Goal: Task Accomplishment & Management: Manage account settings

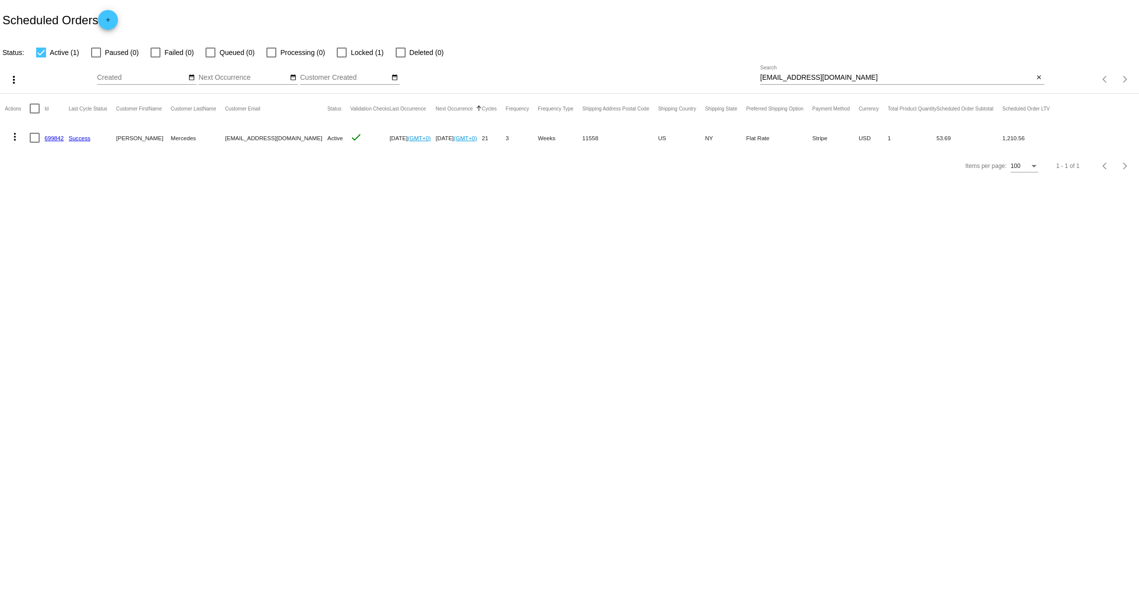
click at [827, 80] on input "[EMAIL_ADDRESS][DOMAIN_NAME]" at bounding box center [897, 78] width 274 height 8
paste input "[EMAIL_ADDRESS]"
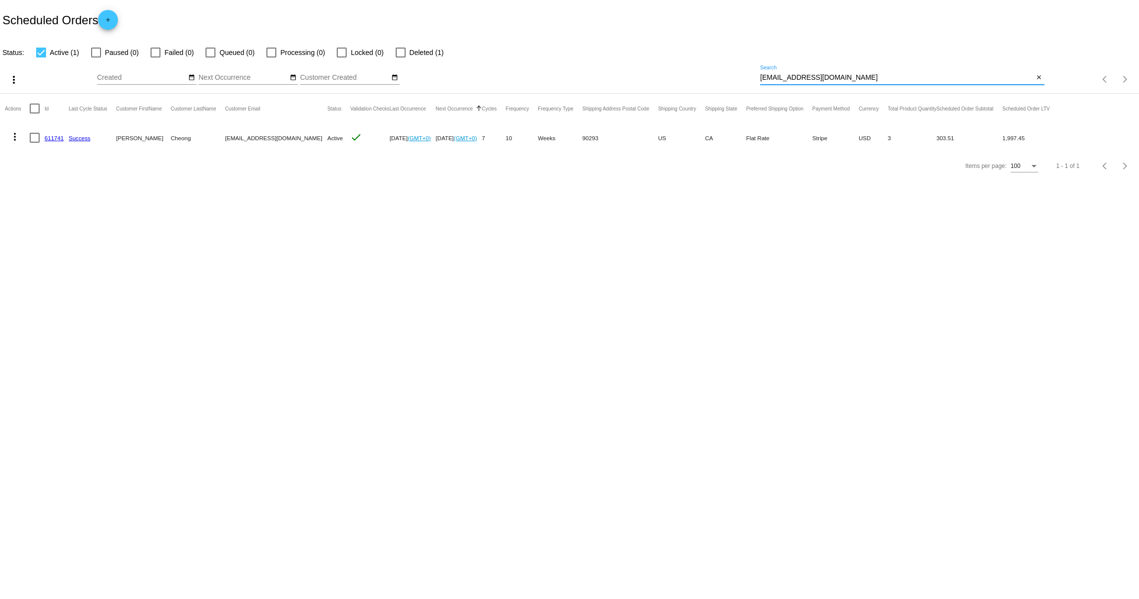
type input "[EMAIL_ADDRESS][DOMAIN_NAME]"
click at [19, 135] on mat-icon "more_vert" at bounding box center [15, 137] width 12 height 12
click at [71, 229] on button "edit View / Edit" at bounding box center [54, 232] width 99 height 24
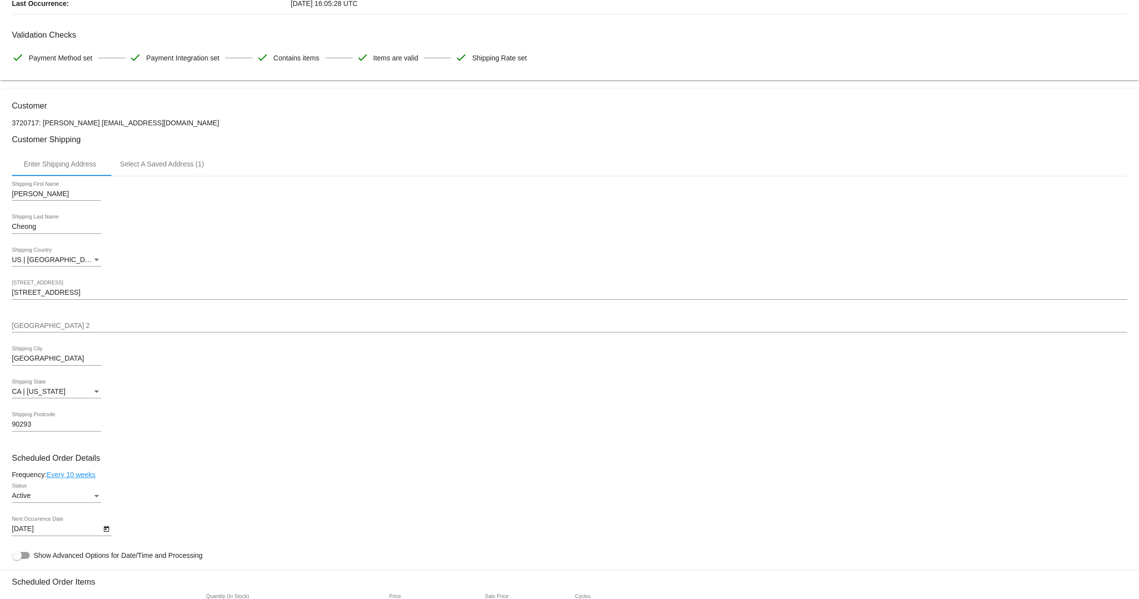
scroll to position [181, 0]
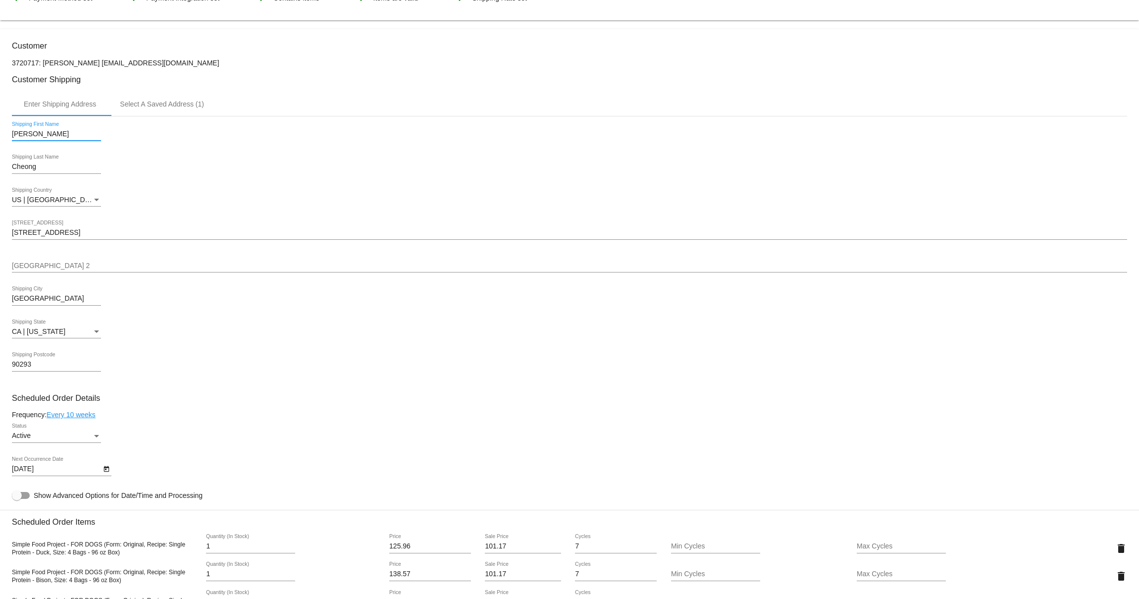
click at [52, 138] on input "[PERSON_NAME]" at bounding box center [56, 134] width 89 height 8
click at [54, 172] on mat-card "Customer 3720717: [PERSON_NAME] [EMAIL_ADDRESS][DOMAIN_NAME] Customer Shipping …" at bounding box center [569, 552] width 1139 height 1046
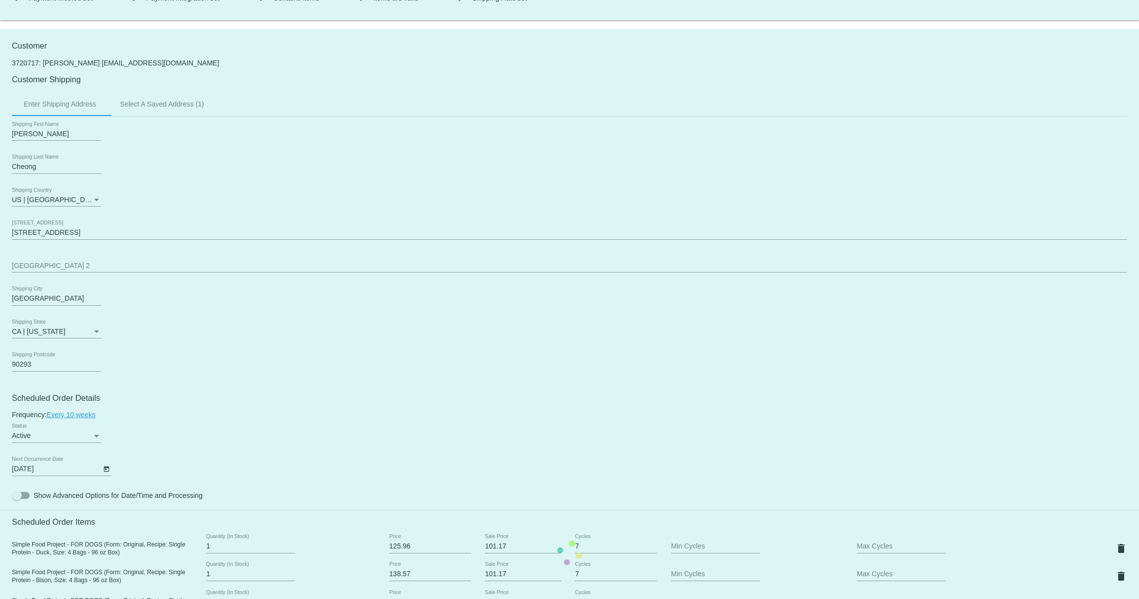
click at [54, 172] on mat-card "Customer 3720717: [PERSON_NAME] [EMAIL_ADDRESS][DOMAIN_NAME] Customer Shipping …" at bounding box center [569, 552] width 1139 height 1046
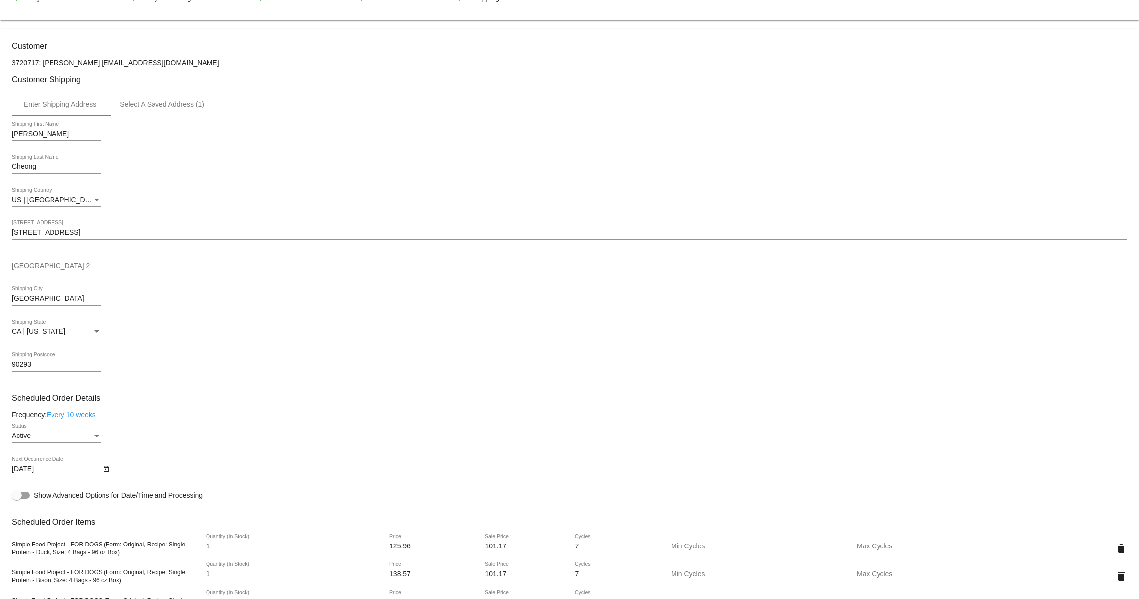
click at [43, 170] on input "Cheong" at bounding box center [56, 167] width 89 height 8
drag, startPoint x: 1076, startPoint y: 174, endPoint x: 1135, endPoint y: 157, distance: 60.8
click at [1091, 168] on mat-card "Customer 3720717: [PERSON_NAME] [EMAIL_ADDRESS][DOMAIN_NAME] Customer Shipping …" at bounding box center [569, 552] width 1139 height 1046
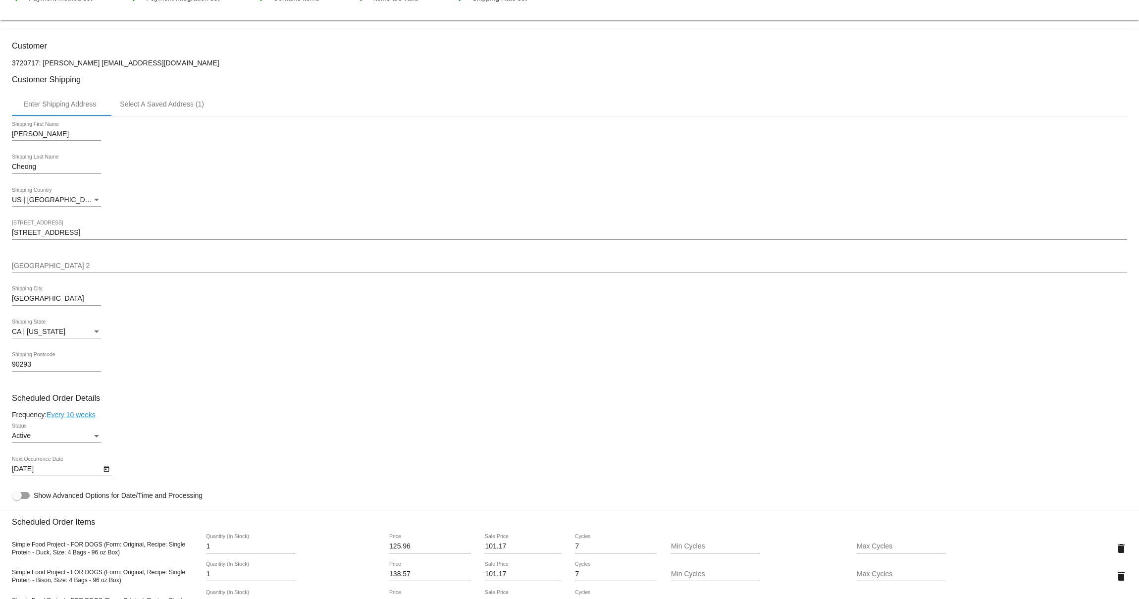
click at [93, 233] on input "[STREET_ADDRESS]" at bounding box center [569, 233] width 1115 height 8
click at [46, 303] on mat-card "Customer 3720717: [PERSON_NAME] [EMAIL_ADDRESS][DOMAIN_NAME] Customer Shipping …" at bounding box center [569, 552] width 1139 height 1046
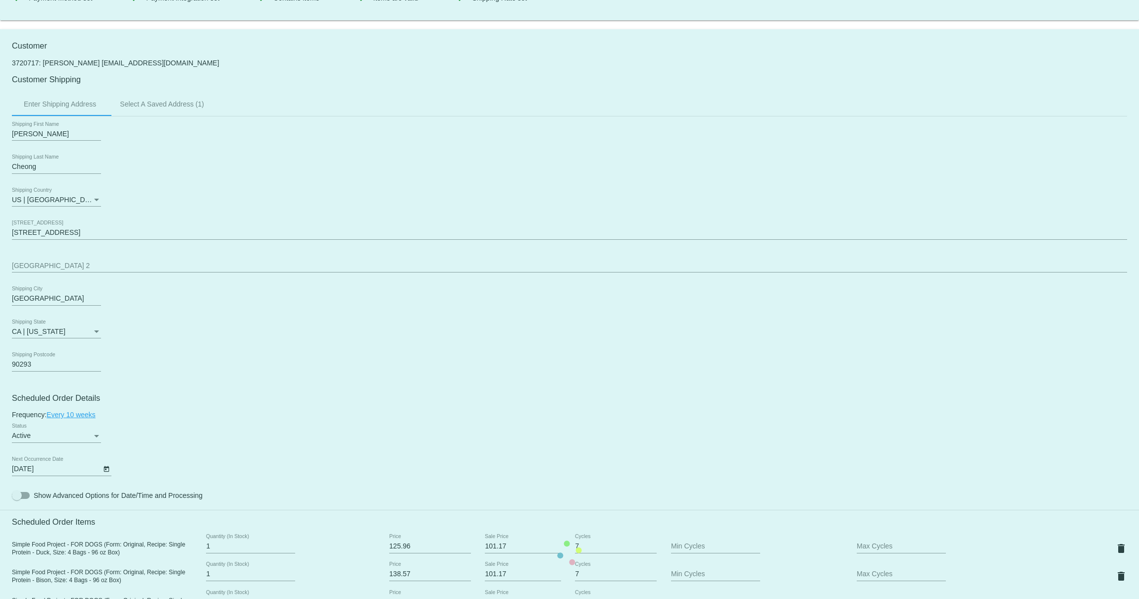
click at [46, 303] on mat-card "Customer 3720717: [PERSON_NAME] [EMAIL_ADDRESS][DOMAIN_NAME] Customer Shipping …" at bounding box center [569, 552] width 1139 height 1046
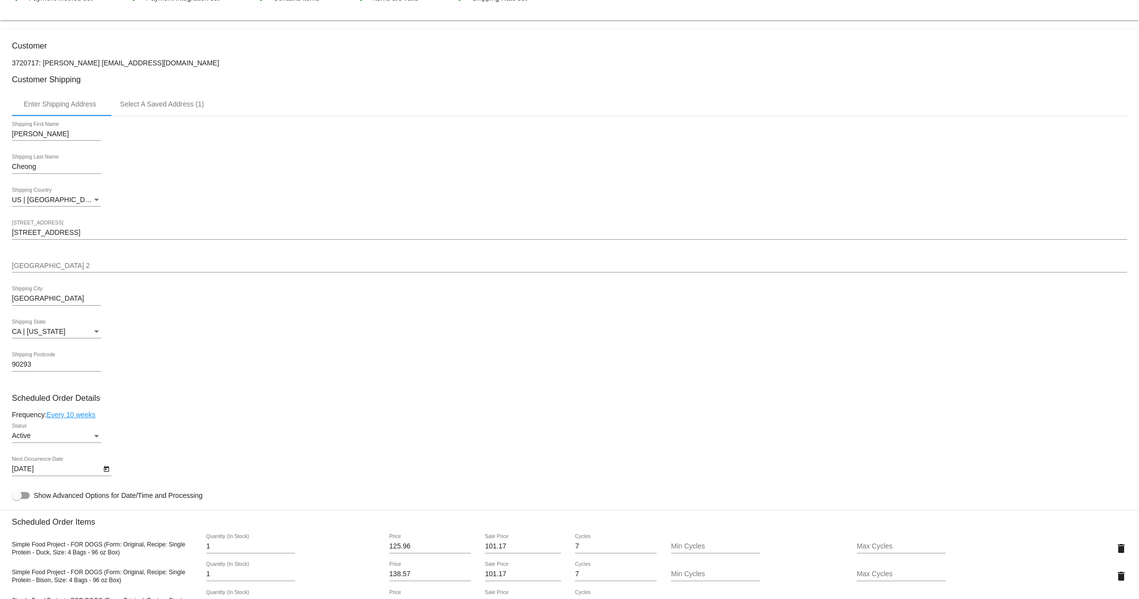
click at [46, 303] on input "[GEOGRAPHIC_DATA]" at bounding box center [56, 299] width 89 height 8
click at [24, 369] on mat-card "Customer 3720717: [PERSON_NAME] [EMAIL_ADDRESS][DOMAIN_NAME] Customer Shipping …" at bounding box center [569, 552] width 1139 height 1046
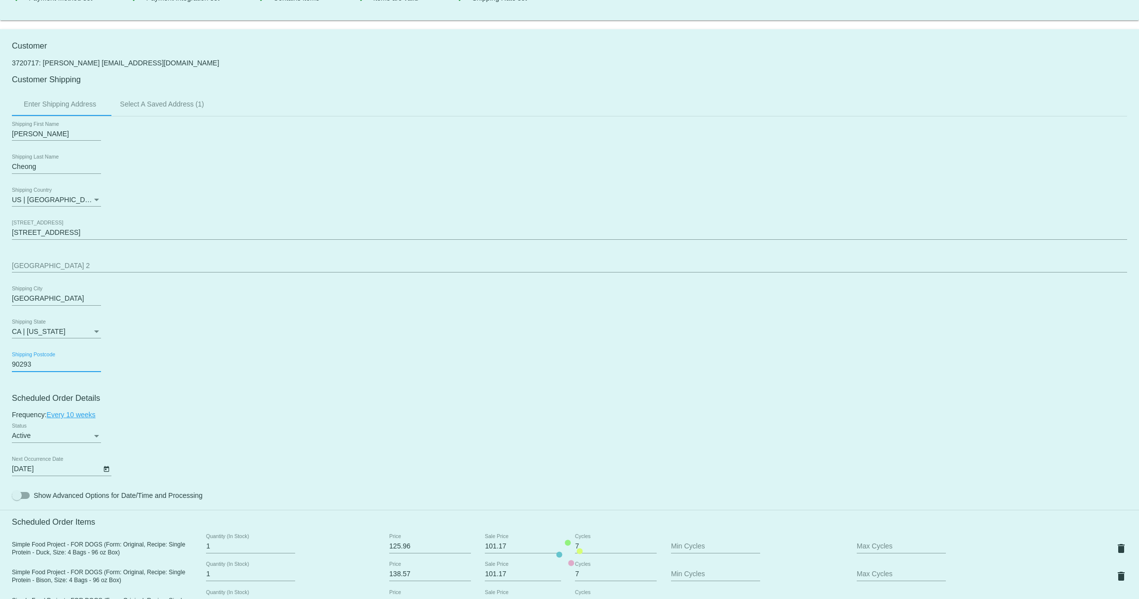
click at [24, 369] on mat-card "Customer 3720717: [PERSON_NAME] [EMAIL_ADDRESS][DOMAIN_NAME] Customer Shipping …" at bounding box center [569, 552] width 1139 height 1046
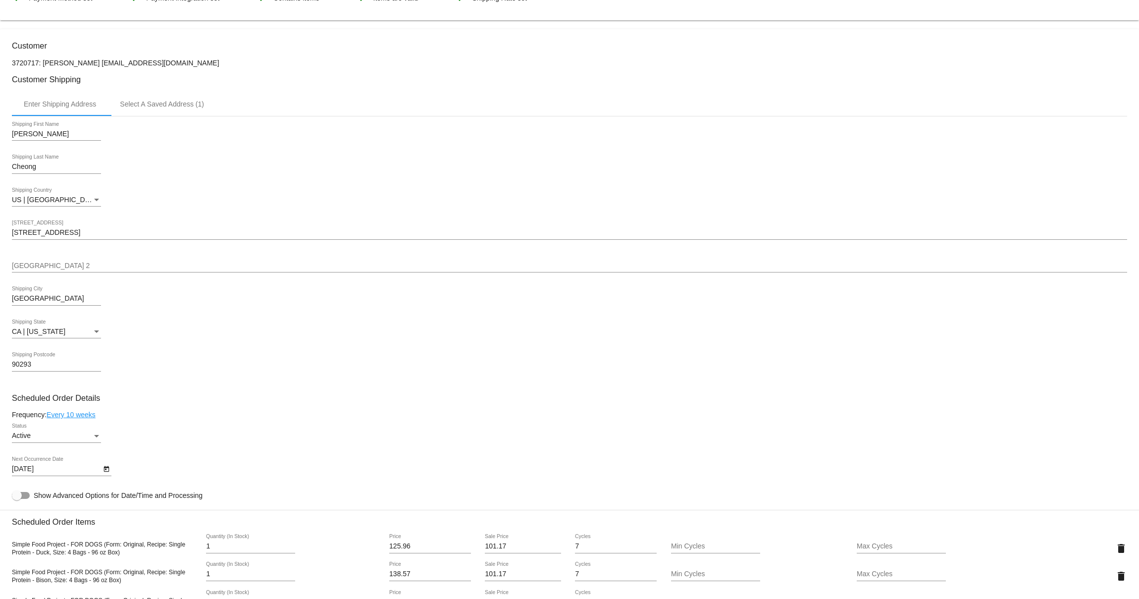
click at [27, 368] on input "90293" at bounding box center [56, 365] width 89 height 8
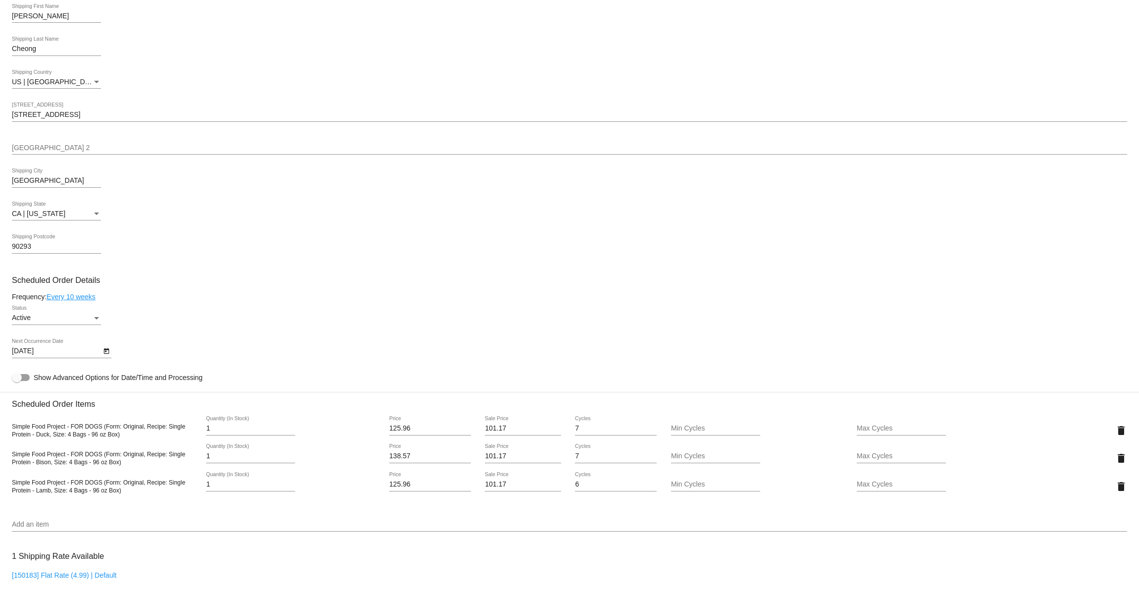
scroll to position [501, 0]
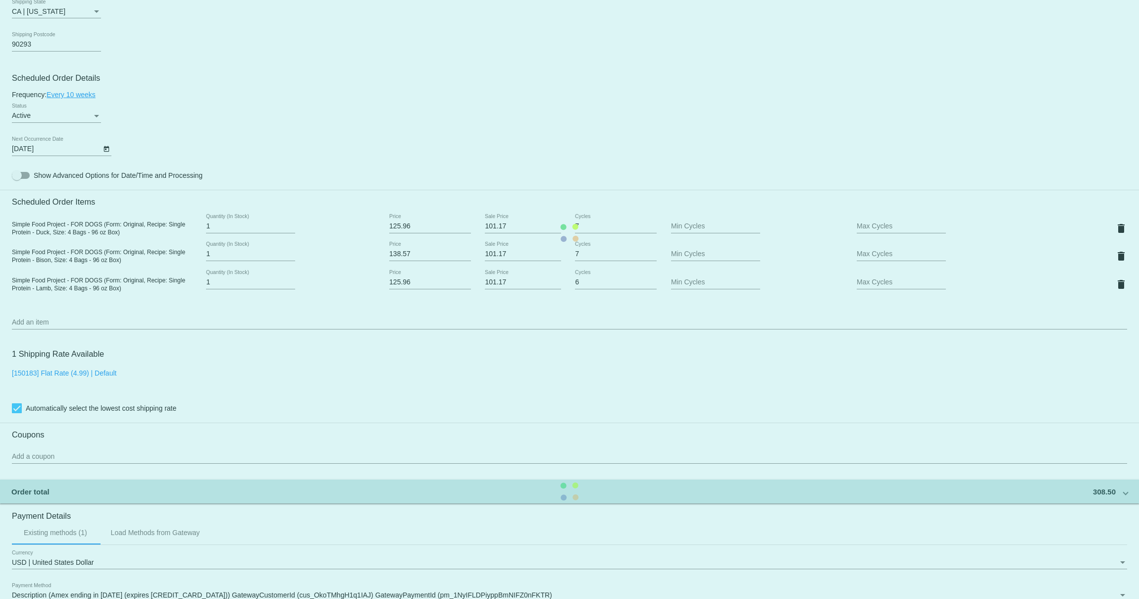
drag, startPoint x: 122, startPoint y: 236, endPoint x: 30, endPoint y: 233, distance: 92.7
click at [21, 233] on mat-card "Customer 3720717: [PERSON_NAME] [EMAIL_ADDRESS][DOMAIN_NAME] Customer Shipping …" at bounding box center [569, 232] width 1139 height 1046
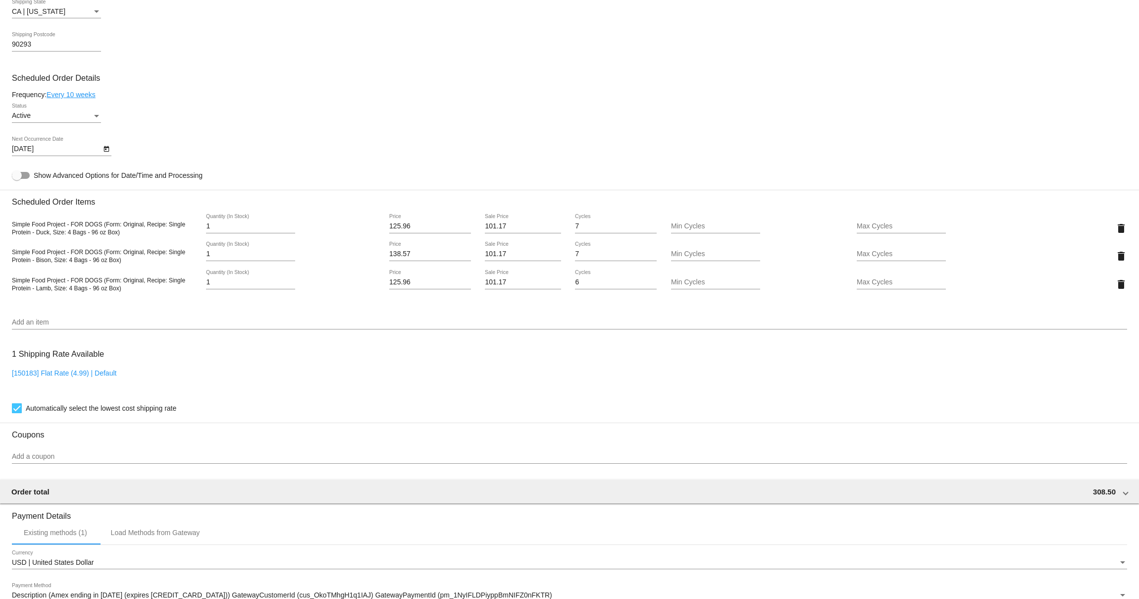
drag, startPoint x: 126, startPoint y: 237, endPoint x: 12, endPoint y: 232, distance: 114.5
click at [12, 232] on div "Simple Food Project - FOR DOGS (Form: Original, Recipe: Single Protein - Duck, …" at bounding box center [105, 228] width 186 height 16
copy span "Simple Food Project - FOR DOGS (Form: Original, Recipe: Single Protein - Duck, …"
drag, startPoint x: 130, startPoint y: 268, endPoint x: 0, endPoint y: 260, distance: 130.0
click at [0, 260] on mat-card "Customer 3720717: [PERSON_NAME] [EMAIL_ADDRESS][DOMAIN_NAME] Customer Shipping …" at bounding box center [569, 232] width 1139 height 1046
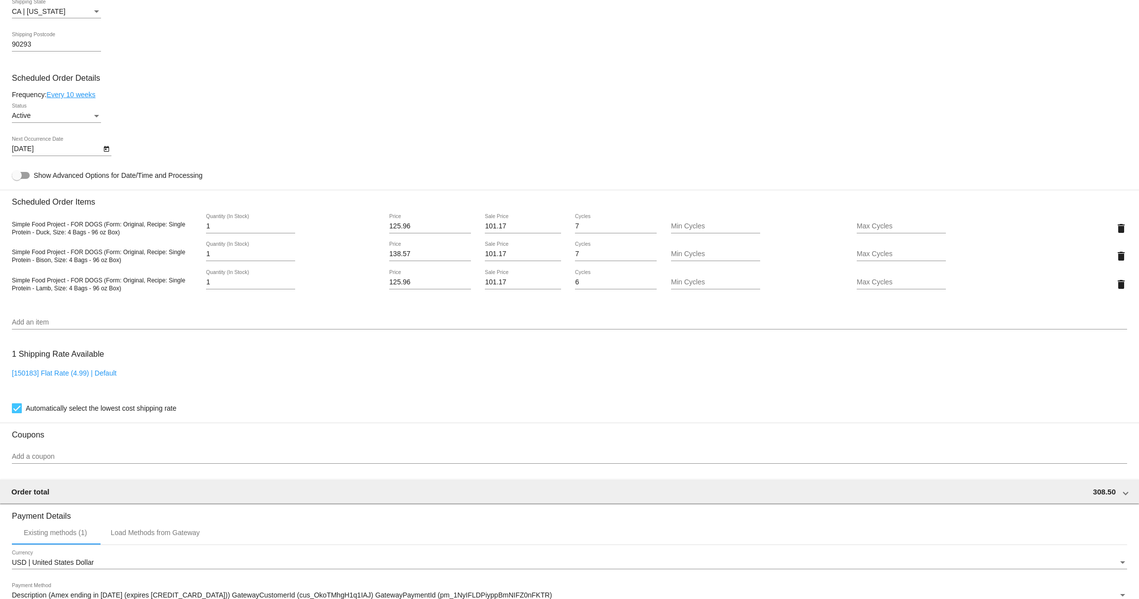
copy span "Simple Food Project - FOR DOGS (Form: Original, Recipe: Single Protein - Bison,…"
drag, startPoint x: 127, startPoint y: 296, endPoint x: 11, endPoint y: 290, distance: 116.5
click at [11, 290] on mat-card "Customer 3720717: [PERSON_NAME] [EMAIL_ADDRESS][DOMAIN_NAME] Customer Shipping …" at bounding box center [569, 232] width 1139 height 1046
copy span "Simple Food Project - FOR DOGS (Form: Original, Recipe: Single Protein - Lamb, …"
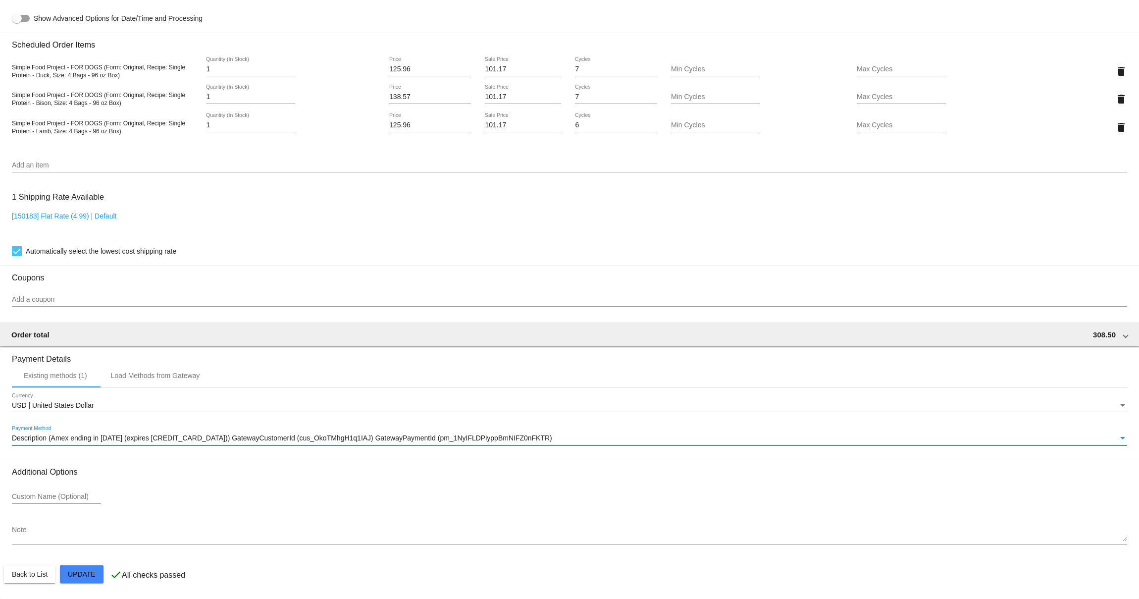
copy span "cus_OkoTMhgH1q1IAJ) GatewayPaymentId (pm_1NyIFLDPiyppBmNIFZ0nFKTR)"
drag, startPoint x: 503, startPoint y: 437, endPoint x: 234, endPoint y: 437, distance: 268.4
click at [234, 437] on div "Description (Amex ending in [DATE] (expires [CREDIT_CARD_DATA])) GatewayCustome…" at bounding box center [565, 438] width 1106 height 8
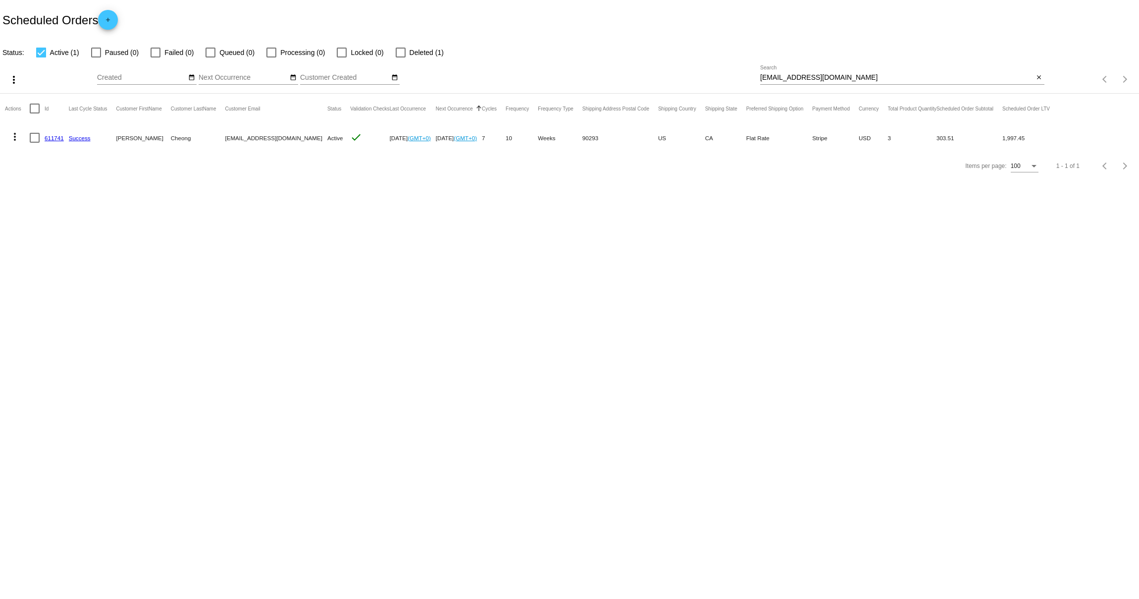
click at [813, 75] on input "[EMAIL_ADDRESS][DOMAIN_NAME]" at bounding box center [897, 78] width 274 height 8
paste input "dianevanhandel65"
type input "dianevanhandel65@gmail.com"
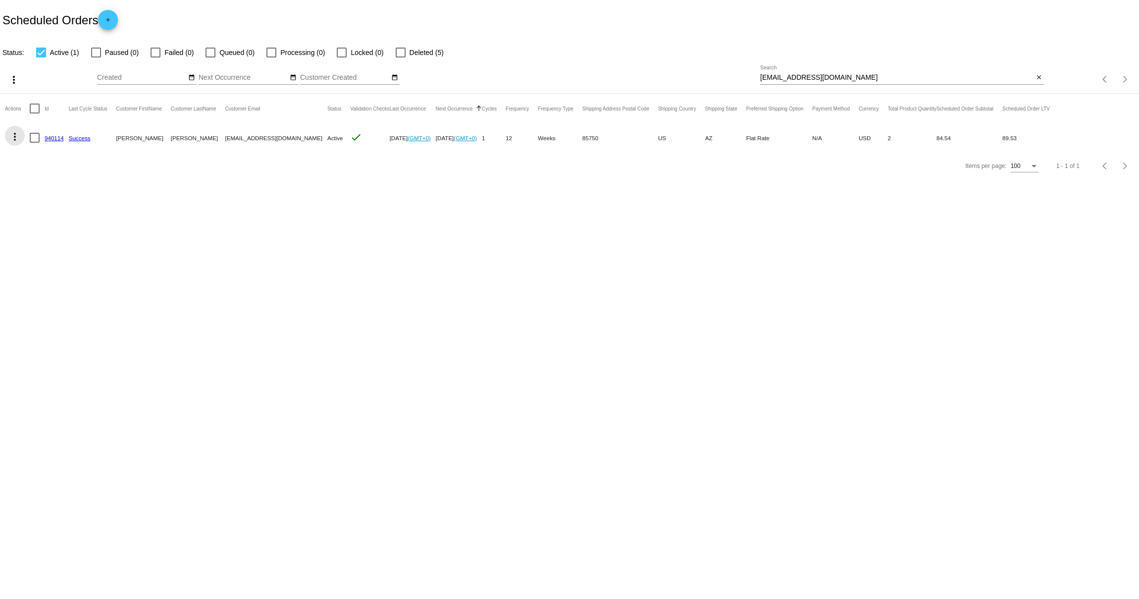
click at [16, 138] on mat-icon "more_vert" at bounding box center [15, 137] width 12 height 12
click at [53, 231] on span "View / Edit" at bounding box center [51, 232] width 33 height 8
click at [934, 72] on div "dianevanhandel65@gmail.com Search" at bounding box center [897, 74] width 274 height 19
click at [923, 81] on input "dianevanhandel65@gmail.com" at bounding box center [897, 78] width 274 height 8
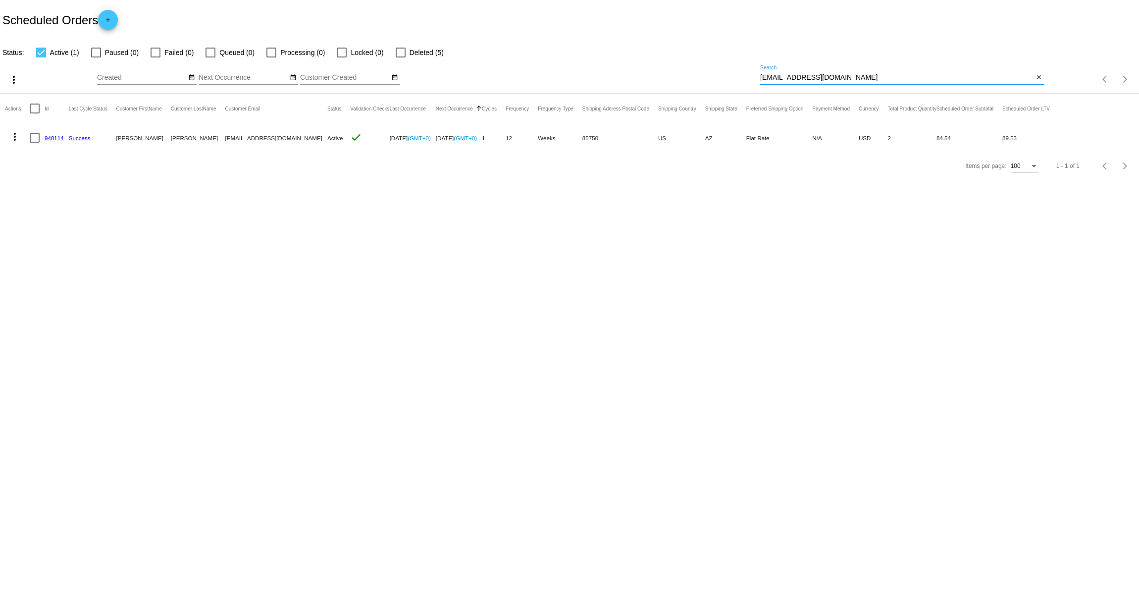
click at [923, 81] on input "dianevanhandel65@gmail.com" at bounding box center [897, 78] width 274 height 8
paste input "yvette.vonderhaar"
type input "yvette.vonderhaar@gmail.com"
click at [16, 135] on mat-icon "more_vert" at bounding box center [15, 137] width 12 height 12
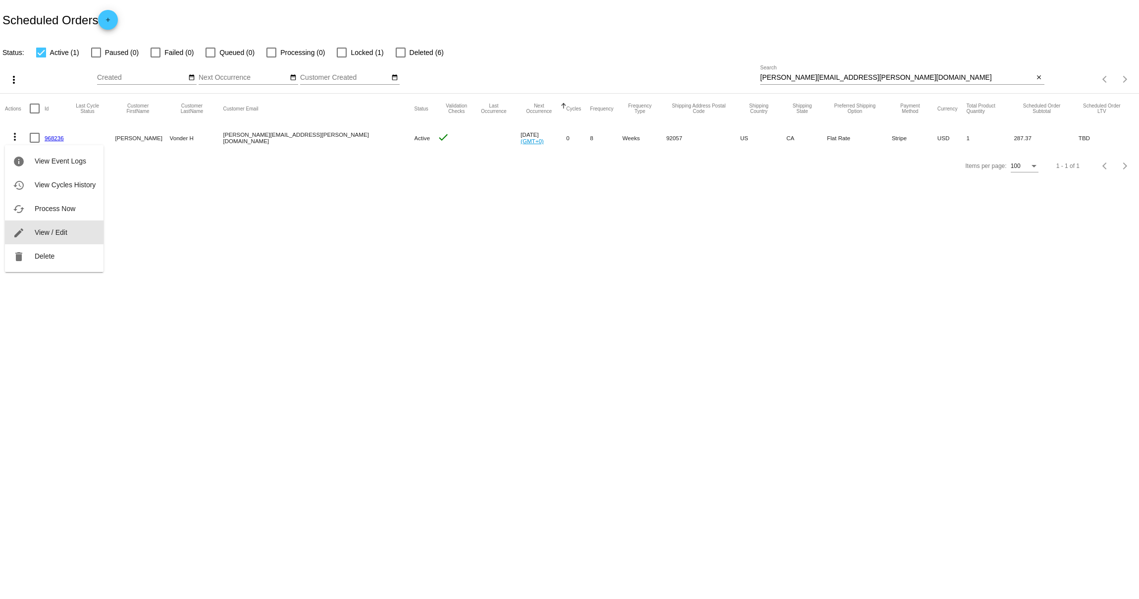
click at [47, 234] on span "View / Edit" at bounding box center [51, 232] width 33 height 8
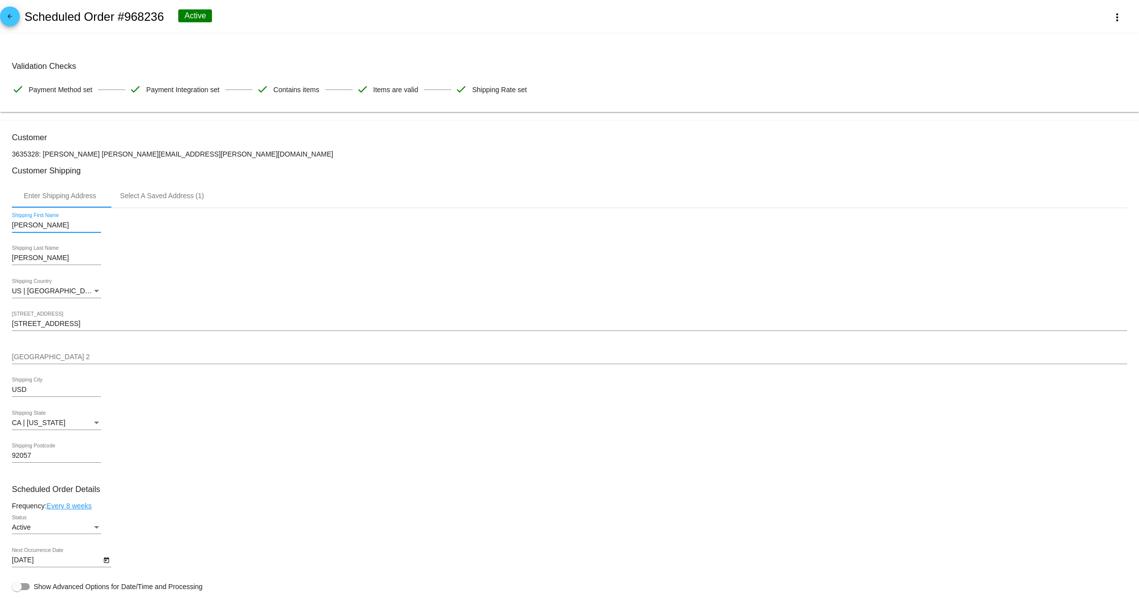
drag, startPoint x: 41, startPoint y: 227, endPoint x: -5, endPoint y: 228, distance: 45.6
click at [0, 228] on html "arrow_back Scheduled Order #968236 Active more_vert Validation Checks check Pay…" at bounding box center [569, 299] width 1139 height 599
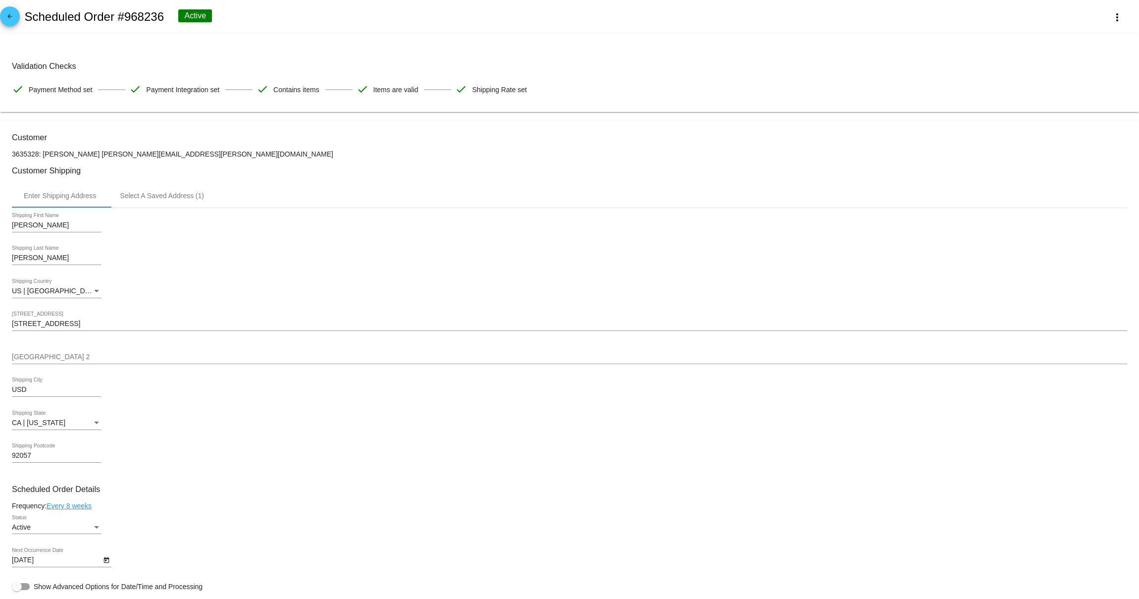
click at [40, 261] on input "Vonder Haar" at bounding box center [56, 258] width 89 height 8
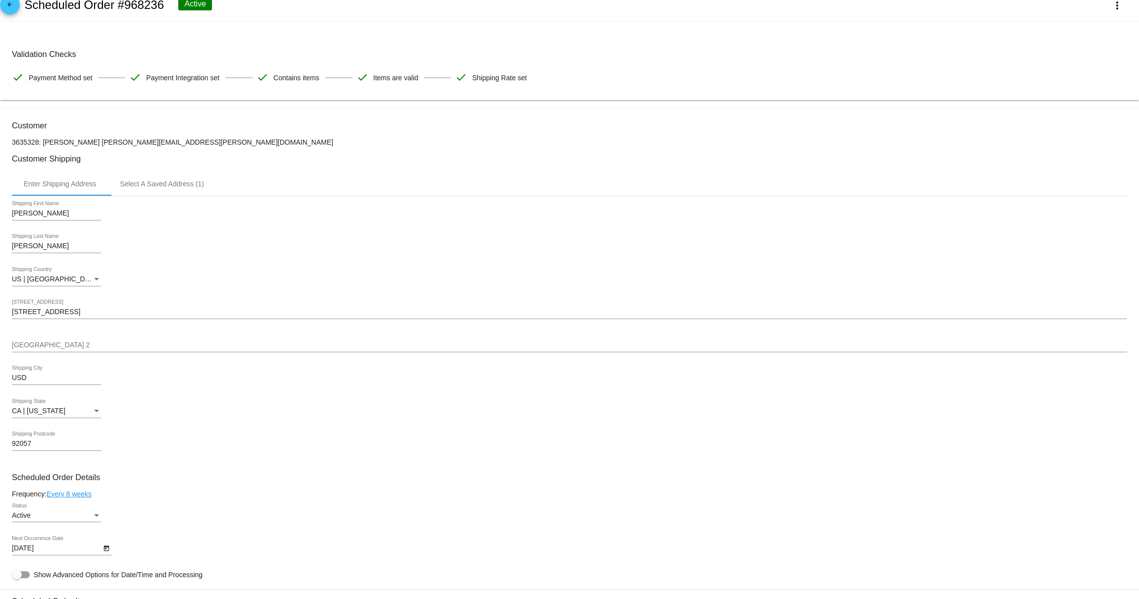
scroll to position [12, 0]
click at [63, 316] on mat-card "Customer 3635328: Yvette Vonder H yvette.vonderhaar@gmail.com Customer Shipping…" at bounding box center [569, 603] width 1139 height 990
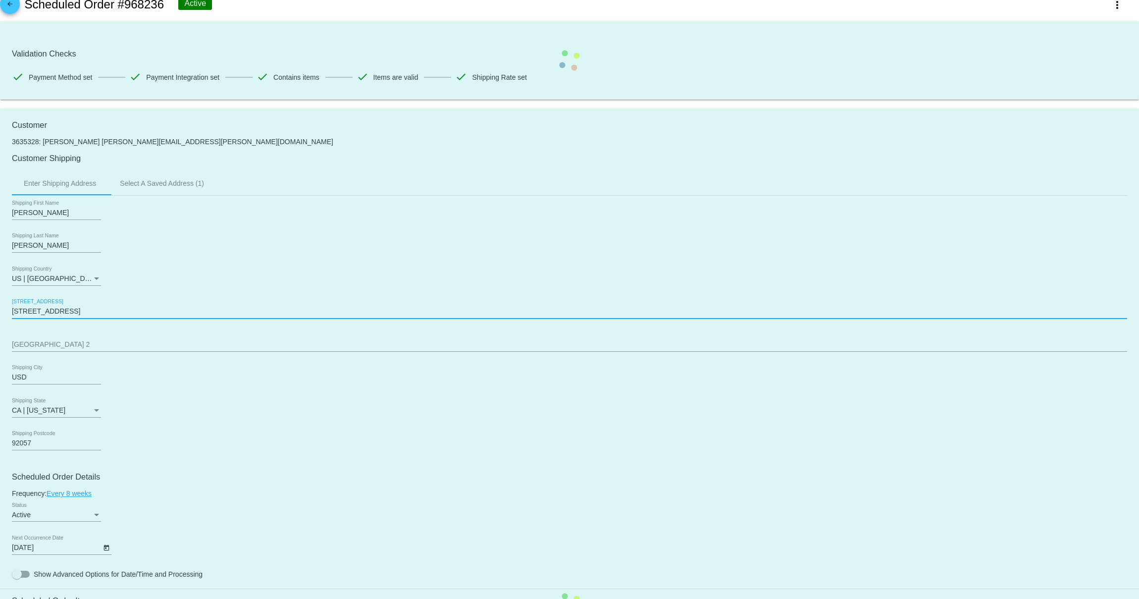
click at [63, 316] on mat-card "Customer 3635328: Yvette Vonder H yvette.vonderhaar@gmail.com Customer Shipping…" at bounding box center [569, 603] width 1139 height 990
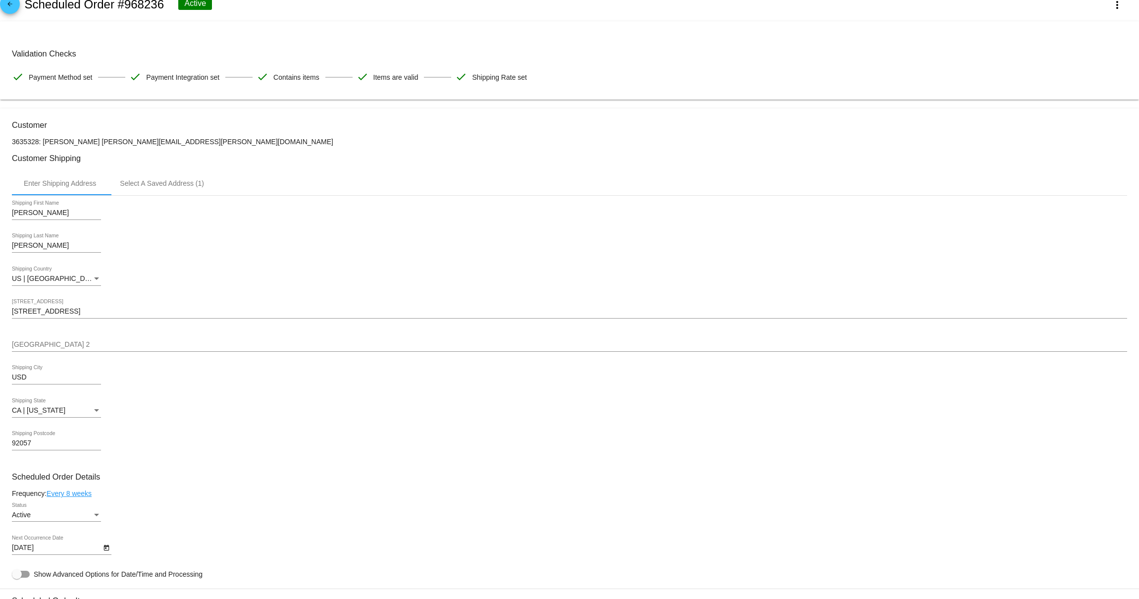
click at [63, 315] on input "5407 Elderberry Way" at bounding box center [569, 312] width 1115 height 8
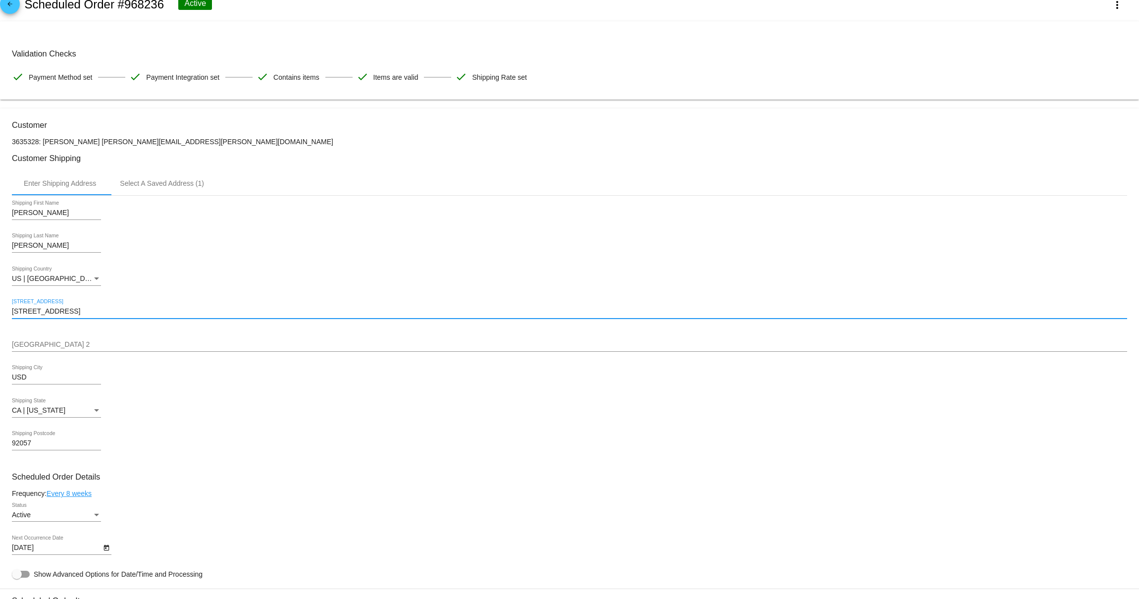
click at [63, 315] on input "5407 Elderberry Way" at bounding box center [569, 312] width 1115 height 8
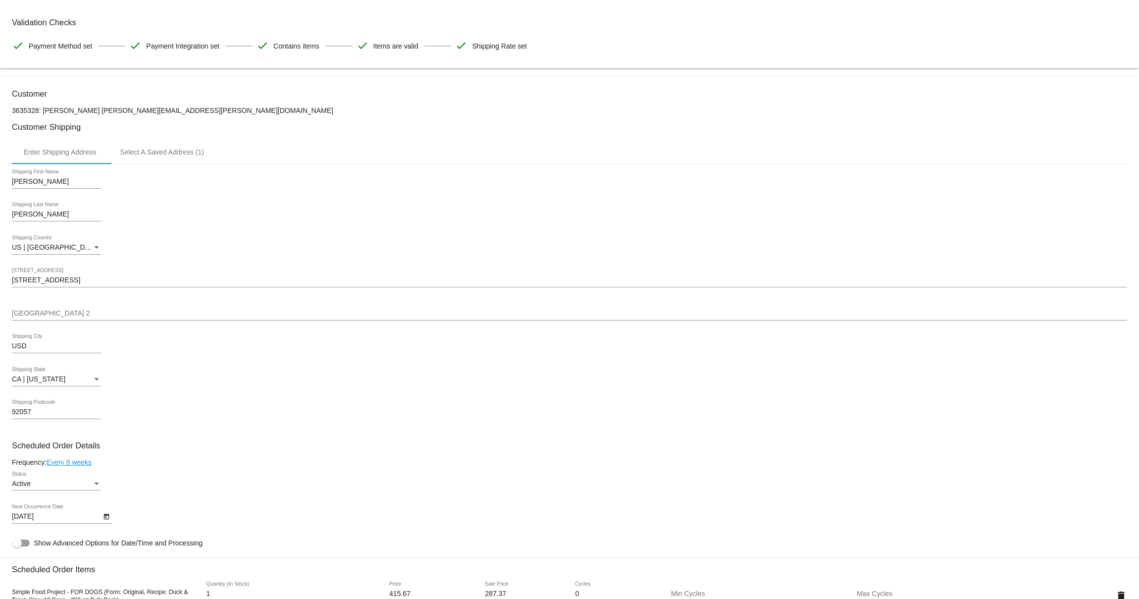
scroll to position [66, 0]
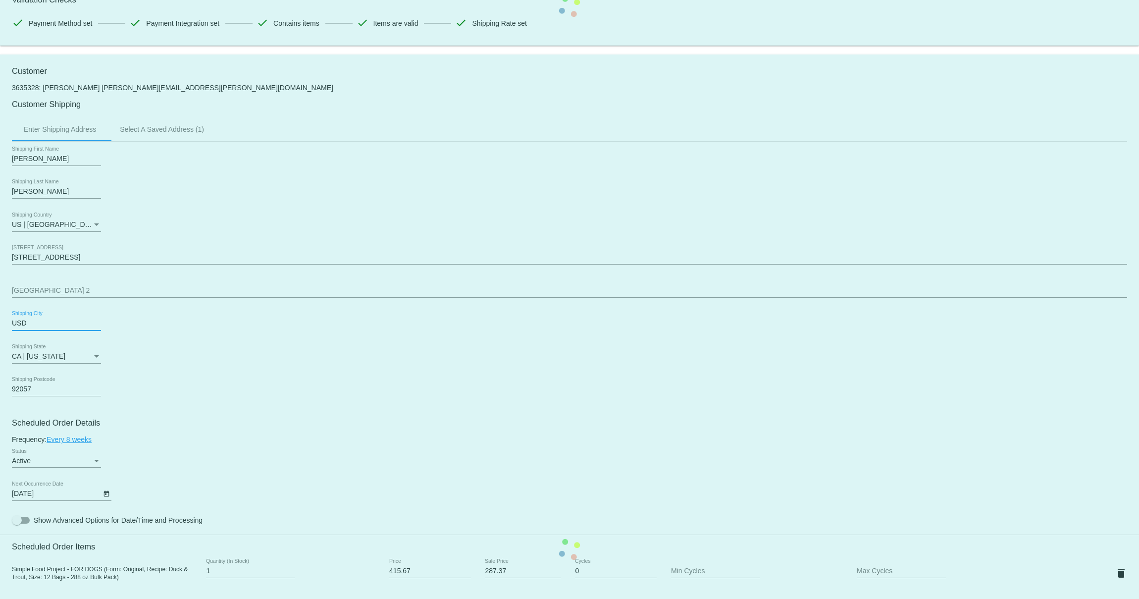
click at [48, 324] on mat-card "Customer 3635328: Yvette Vonder H yvette.vonderhaar@gmail.com Customer Shipping…" at bounding box center [569, 549] width 1139 height 990
click at [32, 387] on mat-card "Customer 3635328: Yvette Vonder H yvette.vonderhaar@gmail.com Customer Shipping…" at bounding box center [569, 549] width 1139 height 990
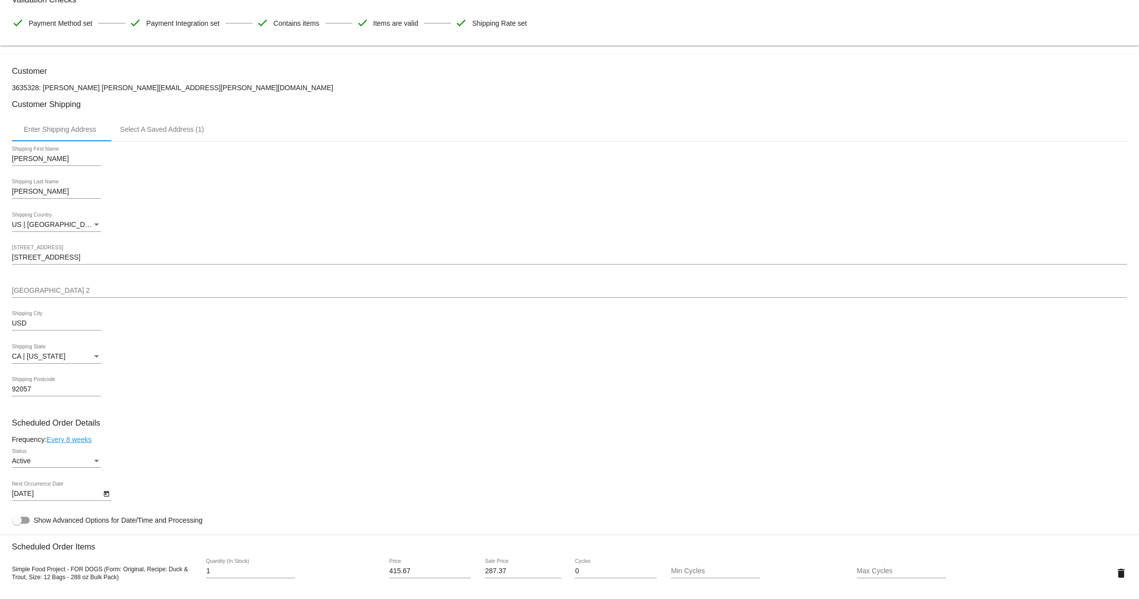
click at [30, 388] on div "92057 Shipping Postcode" at bounding box center [56, 386] width 89 height 19
click at [30, 388] on mat-card "Customer 3635328: Yvette Vonder H yvette.vonderhaar@gmail.com Customer Shipping…" at bounding box center [569, 549] width 1139 height 990
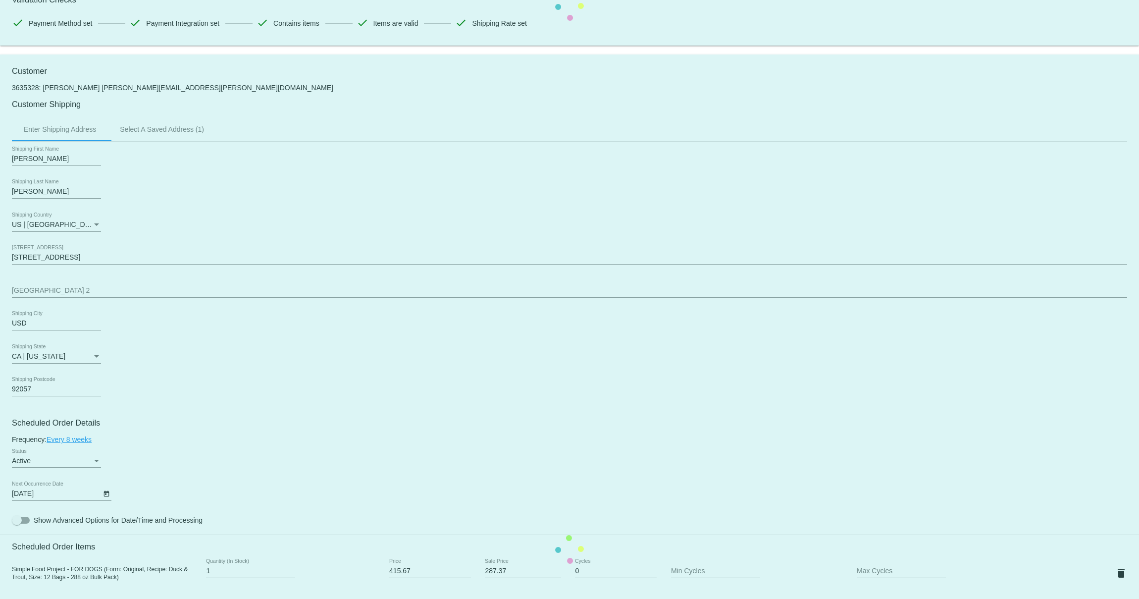
click at [30, 388] on mat-card "Customer 3635328: Yvette Vonder H yvette.vonderhaar@gmail.com Customer Shipping…" at bounding box center [569, 549] width 1139 height 990
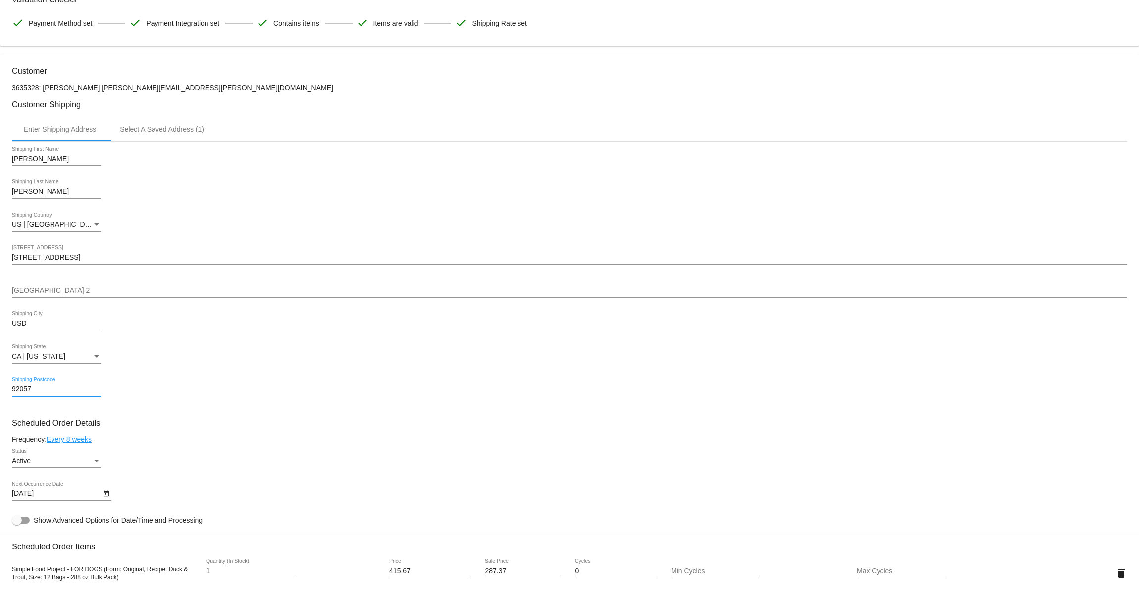
drag, startPoint x: 37, startPoint y: 393, endPoint x: 8, endPoint y: 392, distance: 29.3
click at [8, 392] on mat-card "Customer 3635328: Yvette Vonder H yvette.vonderhaar@gmail.com Customer Shipping…" at bounding box center [569, 549] width 1139 height 990
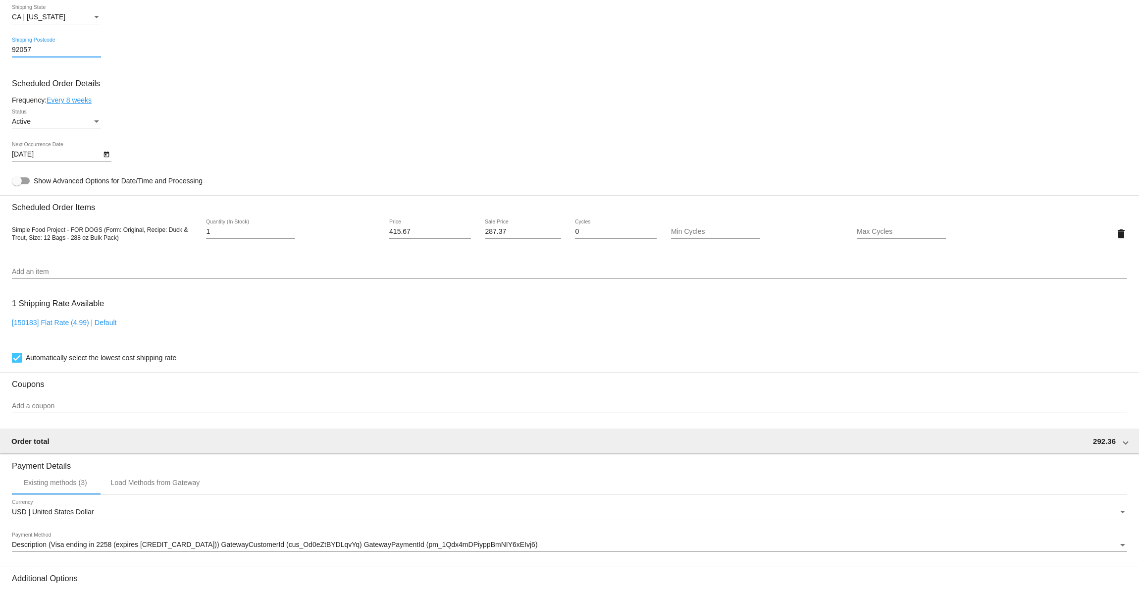
scroll to position [515, 0]
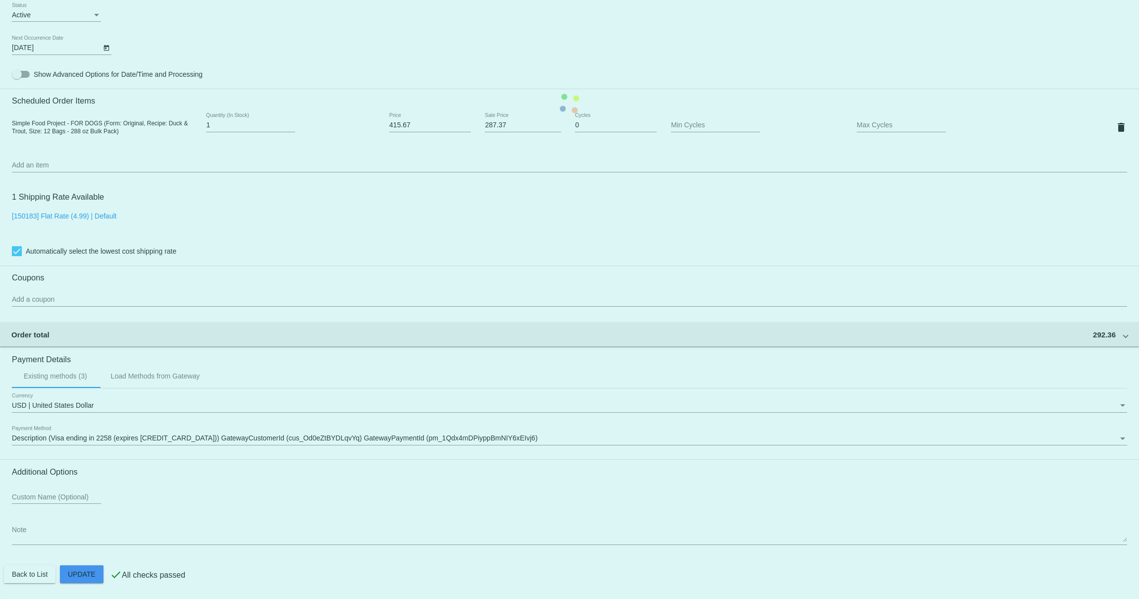
click at [120, 136] on mat-card "Customer 3635328: Yvette Vonder H yvette.vonderhaar@gmail.com Customer Shipping…" at bounding box center [569, 104] width 1139 height 990
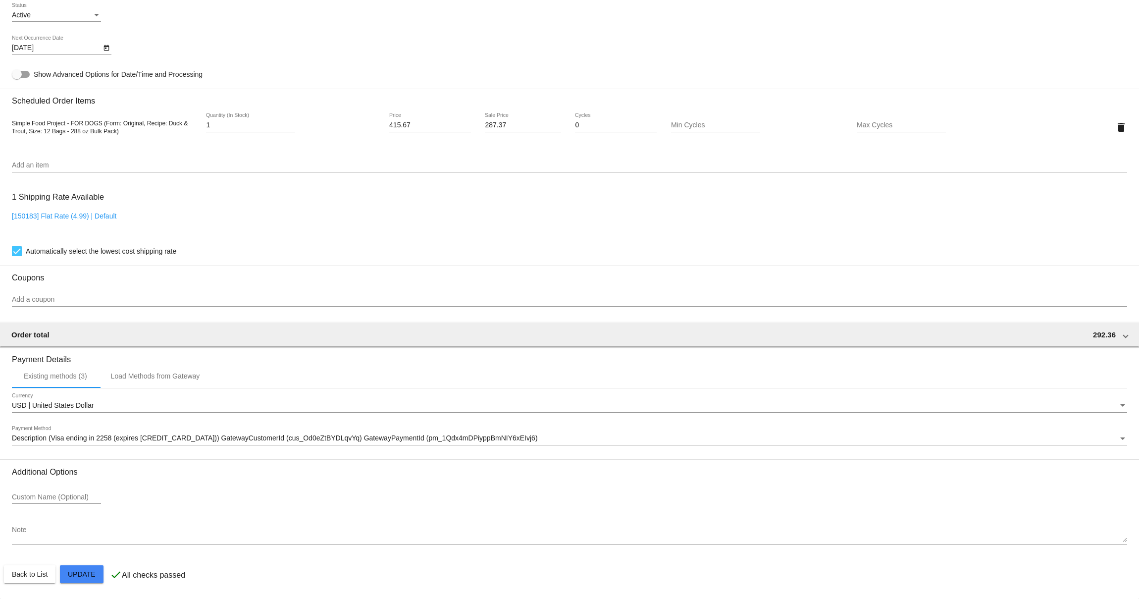
drag, startPoint x: 126, startPoint y: 135, endPoint x: 11, endPoint y: 126, distance: 115.8
click at [11, 126] on mat-card "Customer 3635328: Yvette Vonder H yvette.vonderhaar@gmail.com Customer Shipping…" at bounding box center [569, 104] width 1139 height 990
copy span "Simple Food Project - FOR DOGS (Form: Original, Recipe: Duck & Trout, Size: 12 …"
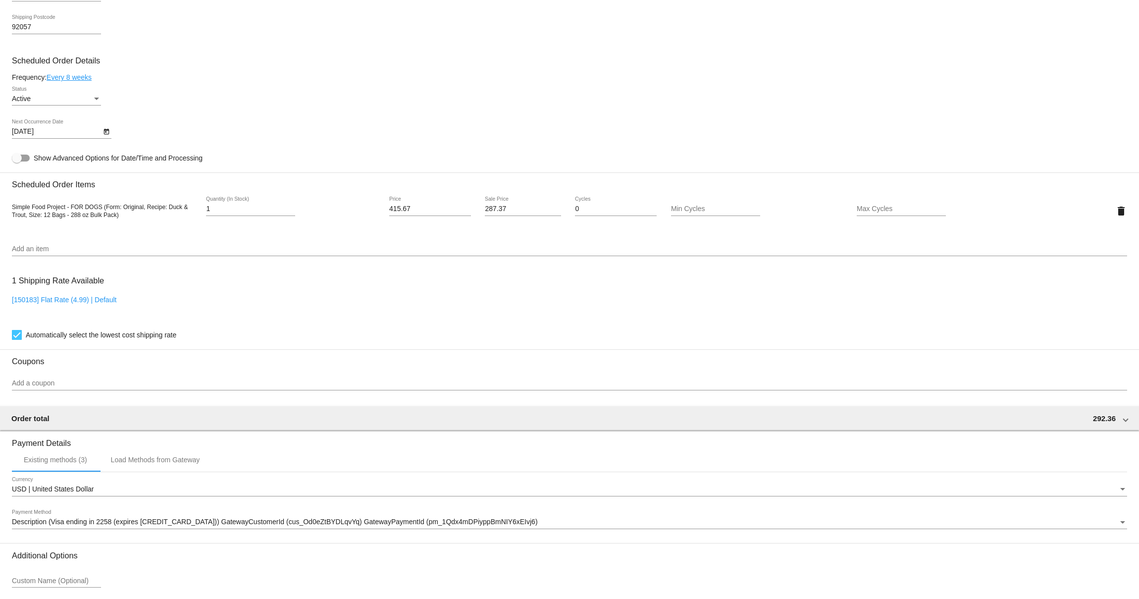
scroll to position [520, 0]
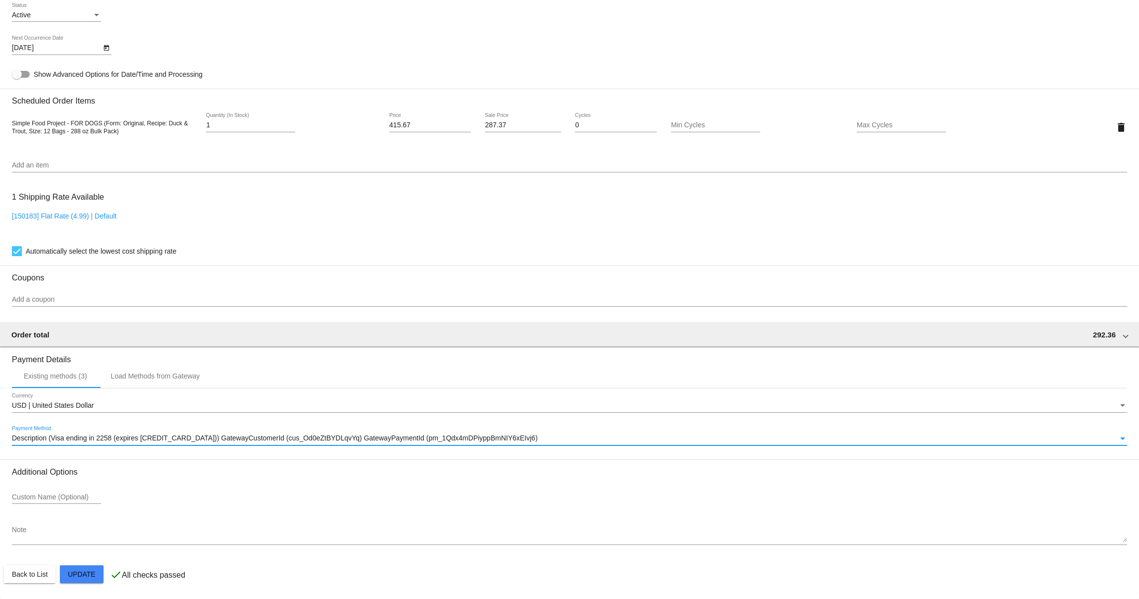
copy span "cus_Od0eZtBYDLqvYq) GatewayPaymentId (pm_1Qdx4mDPiyppBmNIY6xEIvj6)"
drag, startPoint x: 416, startPoint y: 434, endPoint x: 231, endPoint y: 438, distance: 184.8
click at [231, 438] on div "Description (Visa ending in 2258 (expires 04/26)) GatewayCustomerId (cus_Od0eZt…" at bounding box center [565, 438] width 1106 height 8
